Goal: Transaction & Acquisition: Purchase product/service

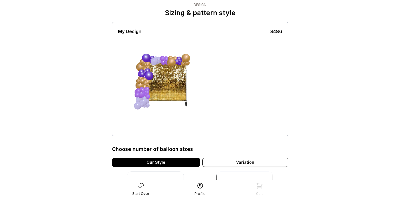
scroll to position [6, 0]
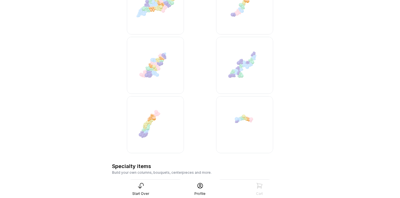
scroll to position [1425, 0]
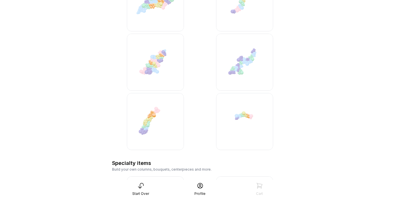
click at [233, 63] on img at bounding box center [244, 62] width 57 height 57
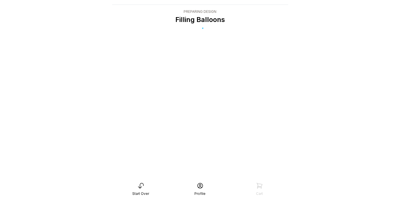
scroll to position [11, 0]
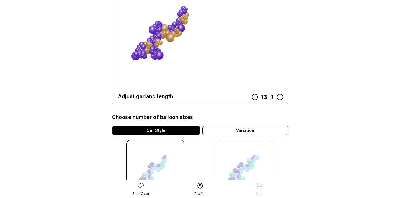
scroll to position [58, 0]
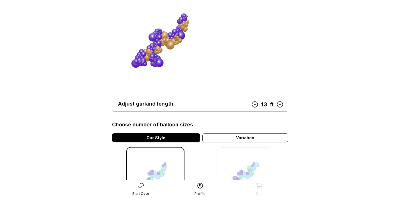
click at [254, 105] on icon at bounding box center [254, 104] width 7 height 7
click at [254, 105] on icon at bounding box center [255, 104] width 7 height 7
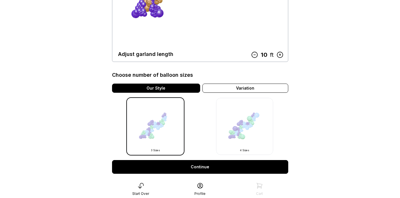
scroll to position [117, 0]
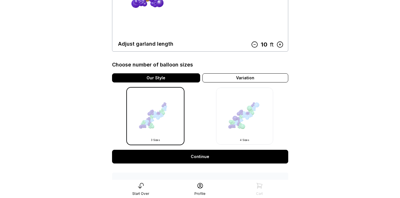
click at [244, 155] on link "Continue" at bounding box center [200, 157] width 176 height 14
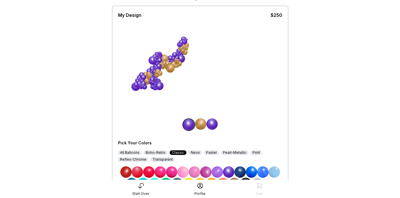
scroll to position [36, 0]
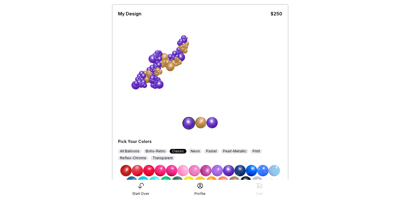
click at [149, 168] on img at bounding box center [148, 170] width 11 height 11
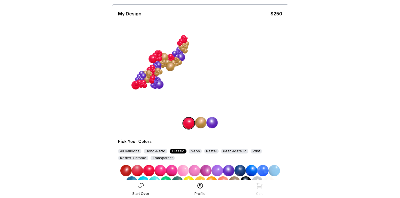
click at [162, 170] on img at bounding box center [160, 170] width 11 height 11
click at [213, 123] on img at bounding box center [211, 122] width 11 height 11
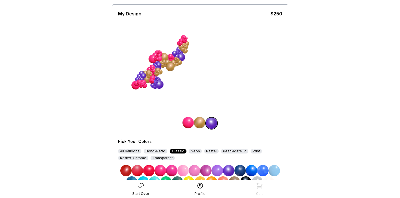
click at [194, 172] on img at bounding box center [194, 170] width 11 height 11
click at [235, 111] on div "My Design $250 Pick Your Colors All Balloons Boho-Retro Classic Neon Pastel Pea…" at bounding box center [200, 97] width 164 height 182
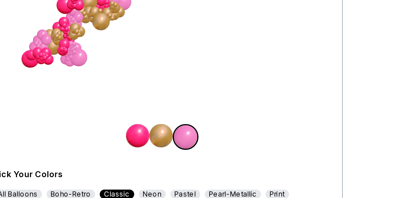
click at [239, 130] on div "Pick Your Colors All Balloons Boho-Retro Classic Neon Pastel Pearl-Metallic Pri…" at bounding box center [200, 152] width 164 height 71
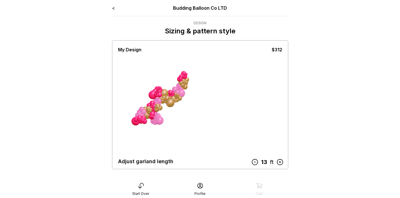
click at [113, 8] on link "<" at bounding box center [113, 8] width 3 height 6
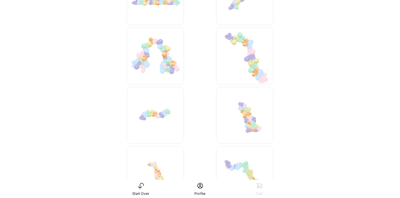
scroll to position [1198, 0]
